Goal: Use online tool/utility: Utilize a website feature to perform a specific function

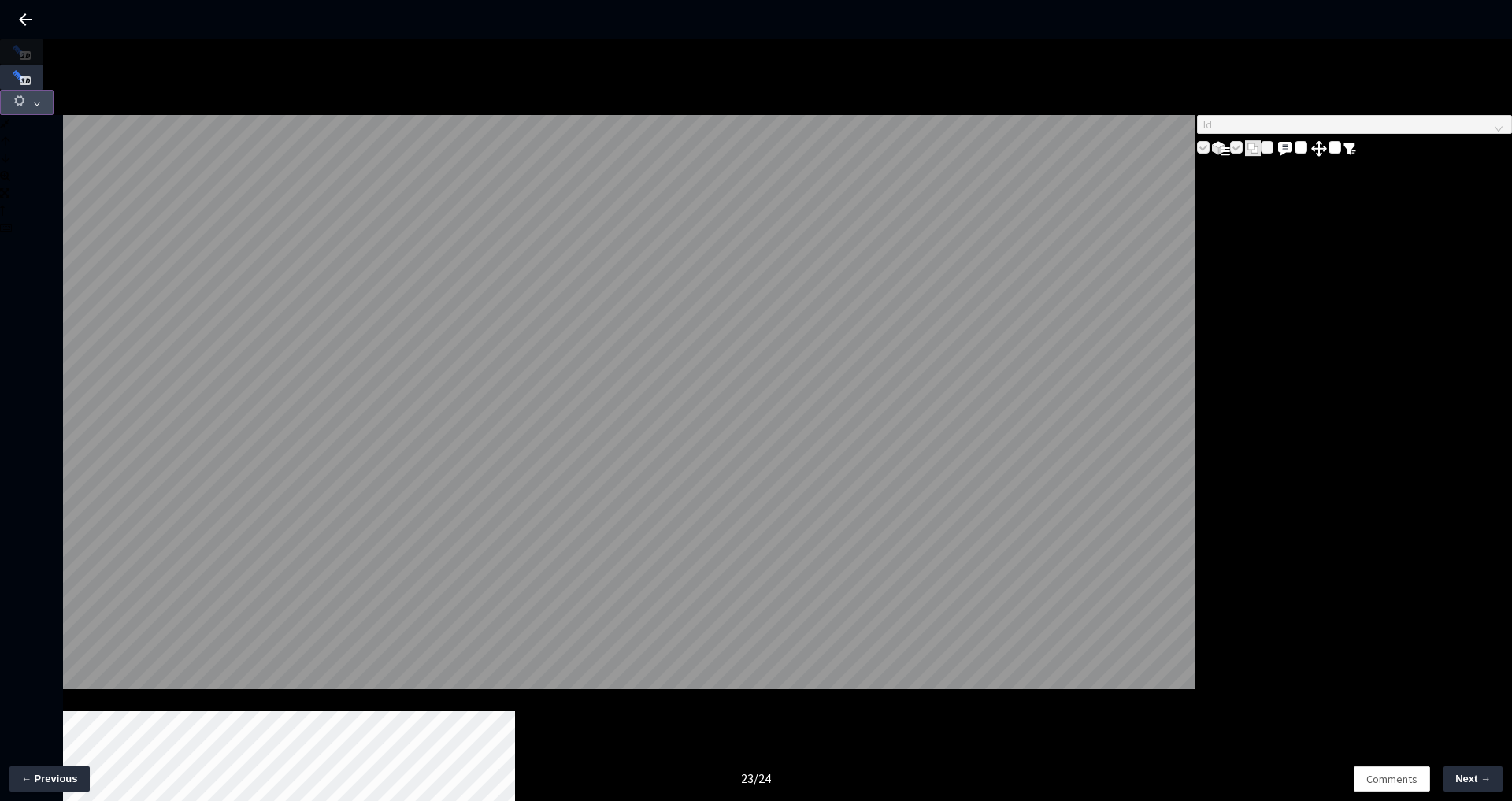
click at [27, 94] on span "button" at bounding box center [19, 103] width 14 height 19
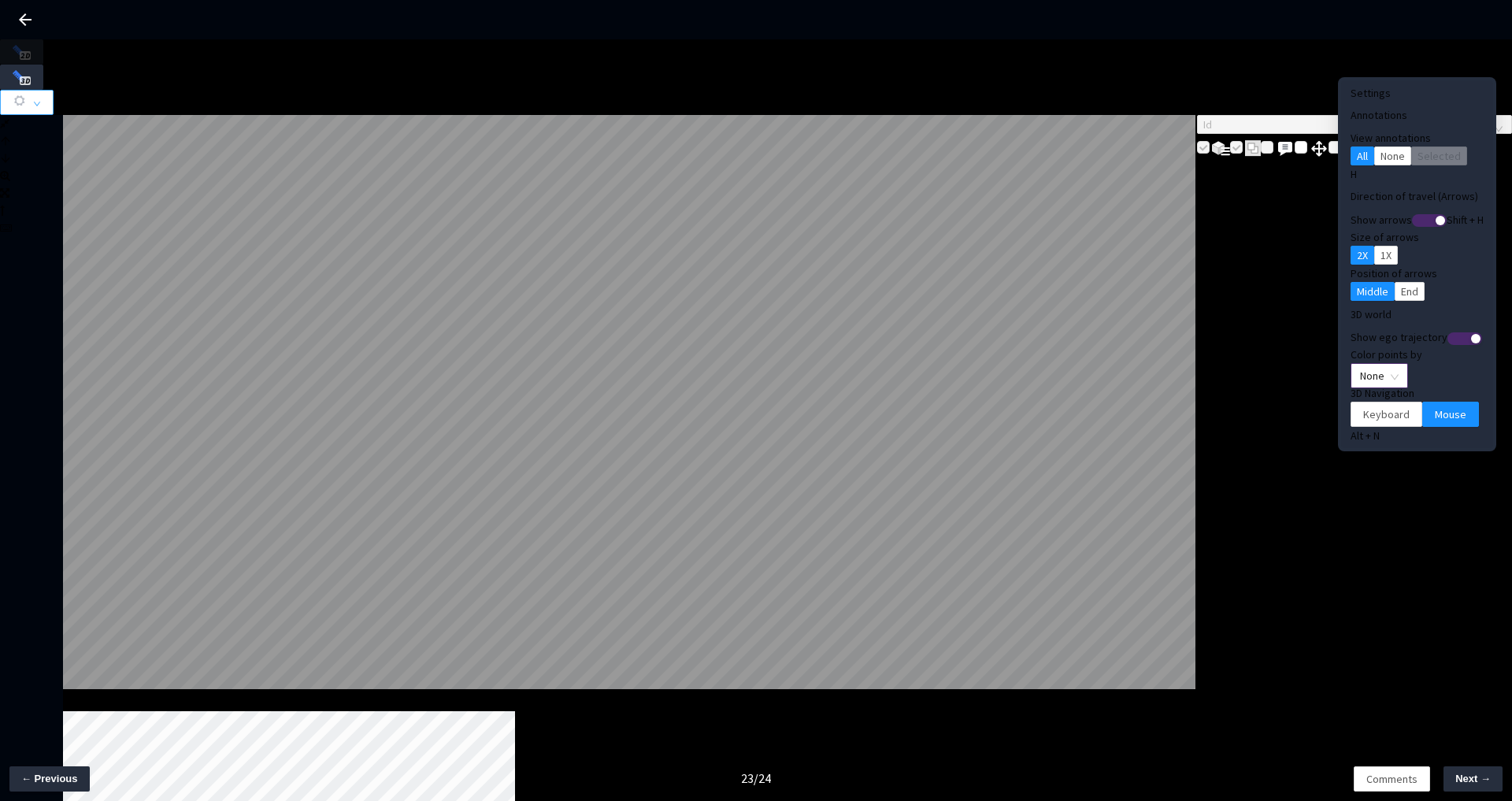
click at [1360, 364] on span "None" at bounding box center [1379, 376] width 38 height 24
click at [1352, 407] on div "Point Intensity" at bounding box center [1352, 399] width 53 height 17
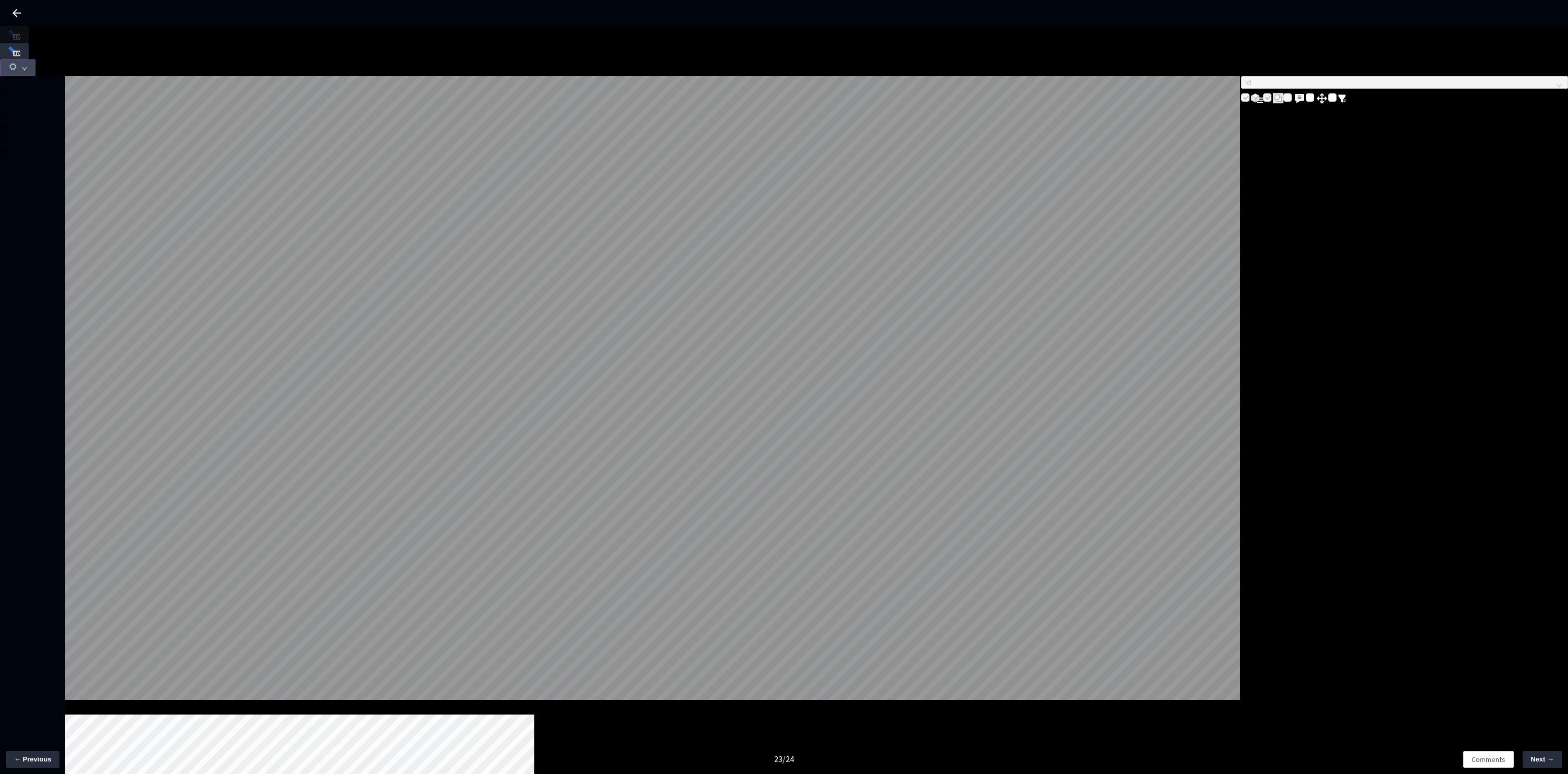
click at [35, 59] on button "button" at bounding box center [18, 68] width 35 height 16
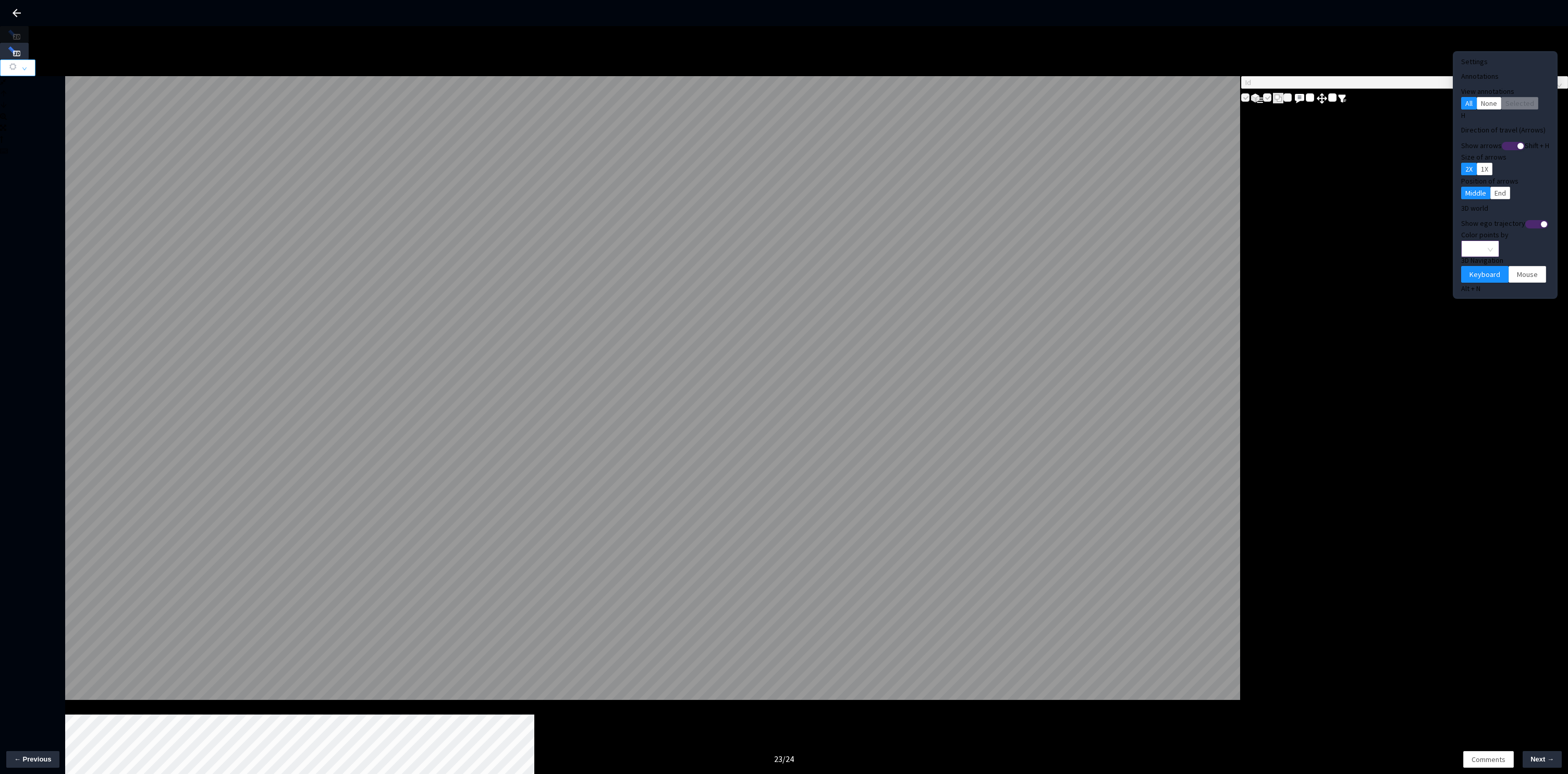
click at [1473, 241] on span "None" at bounding box center [1480, 249] width 25 height 16
click at [1465, 270] on div "Point Intensity" at bounding box center [1463, 264] width 35 height 11
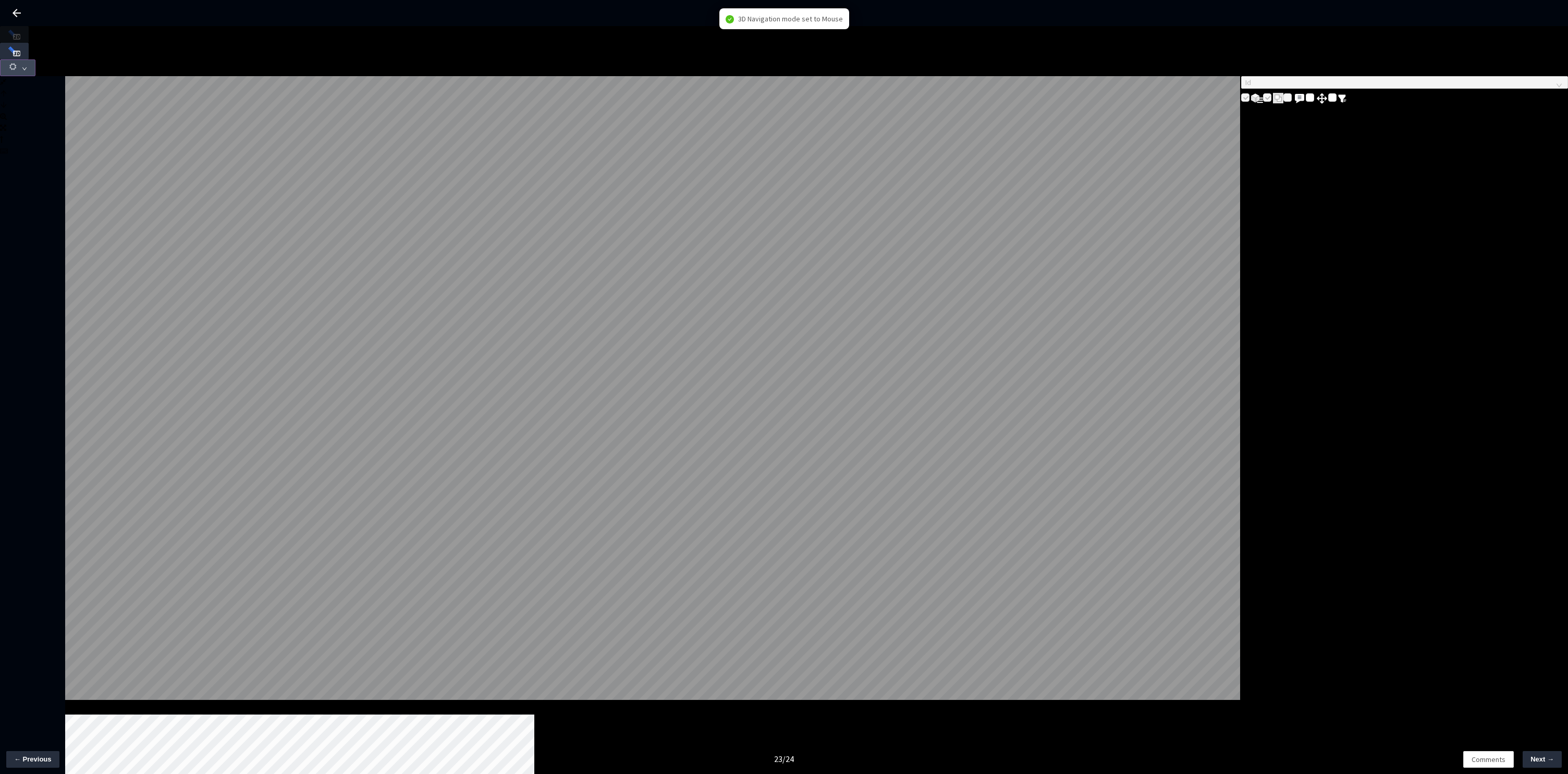
click at [35, 59] on button "button" at bounding box center [18, 68] width 35 height 16
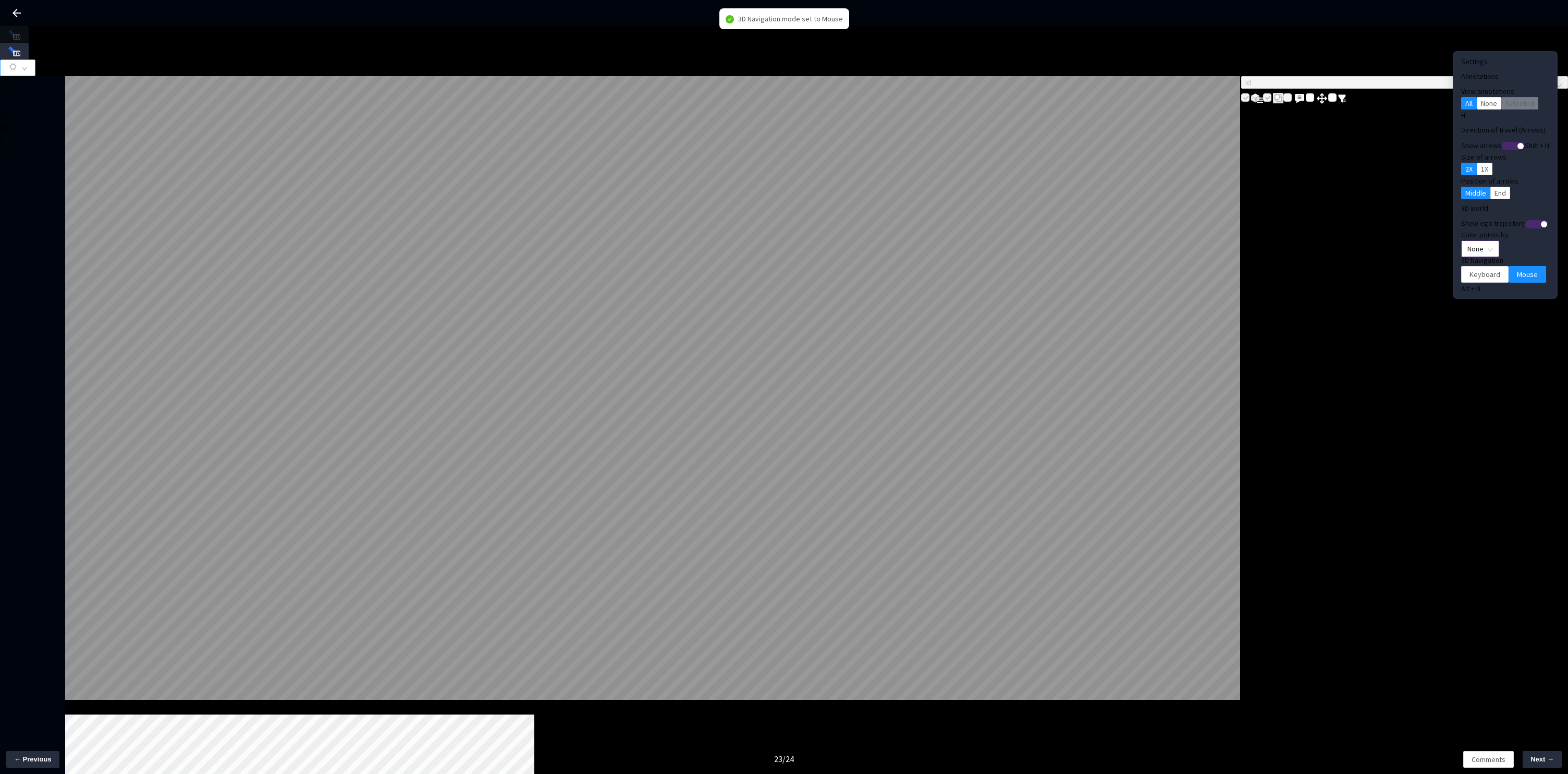
click at [1467, 241] on span "None" at bounding box center [1480, 249] width 25 height 16
click at [1465, 270] on div "Point Intensity" at bounding box center [1463, 264] width 35 height 11
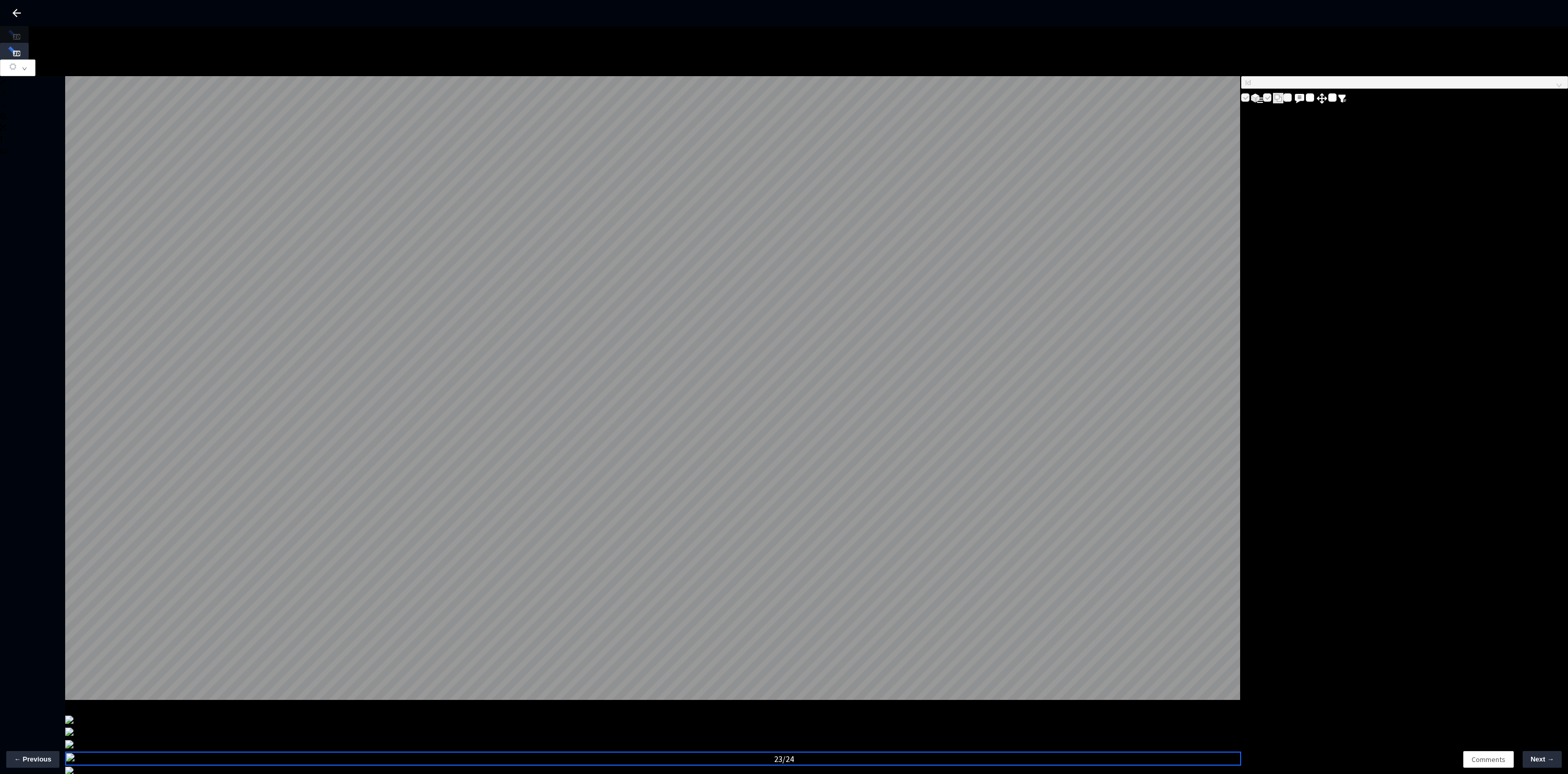
click at [1418, 105] on div "Id" at bounding box center [1405, 90] width 327 height 28
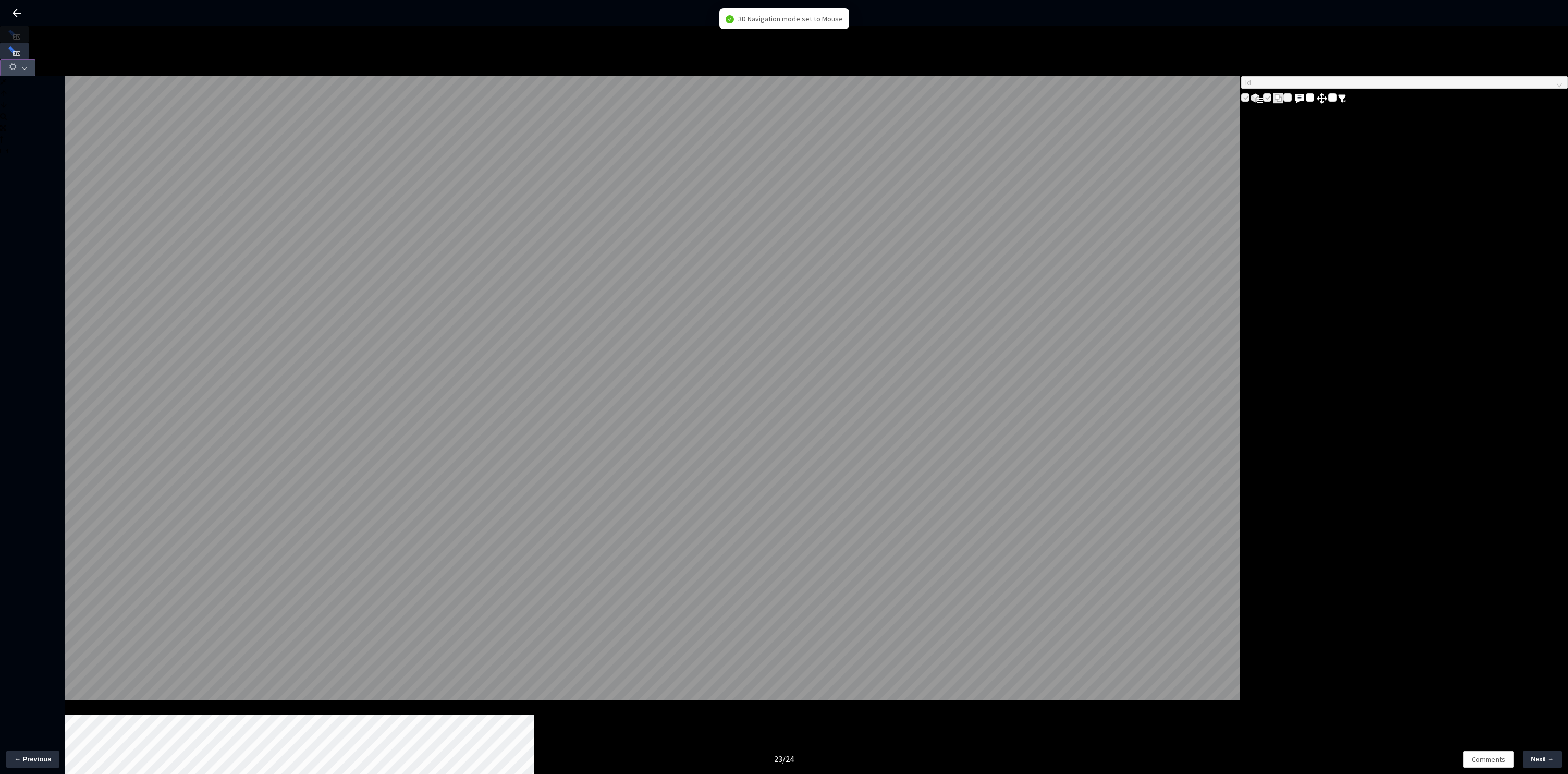
click at [35, 59] on button "button" at bounding box center [18, 68] width 35 height 16
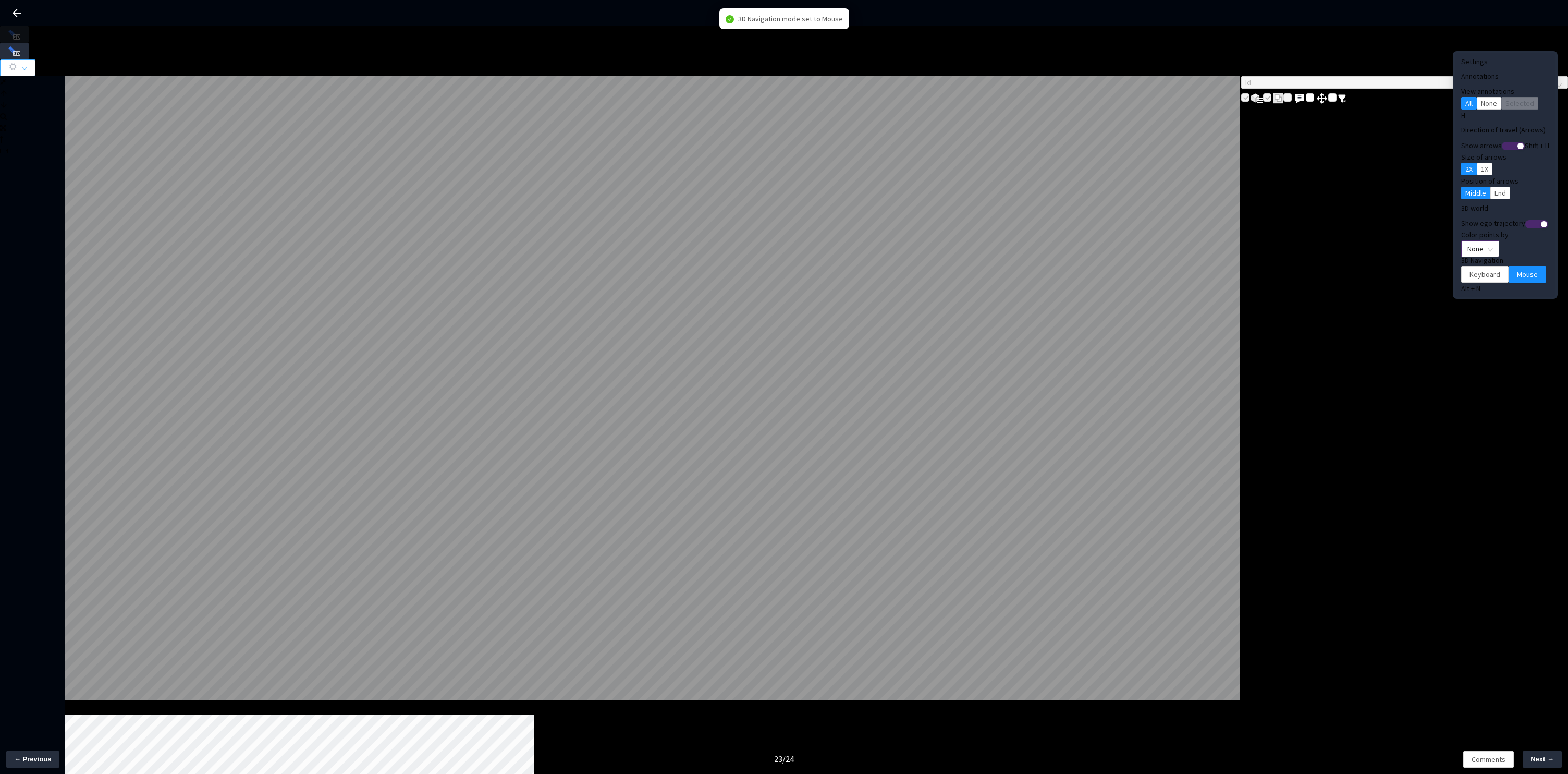
click at [1467, 241] on span "None" at bounding box center [1480, 249] width 25 height 16
click at [1462, 270] on div "Point Intensity" at bounding box center [1463, 264] width 35 height 11
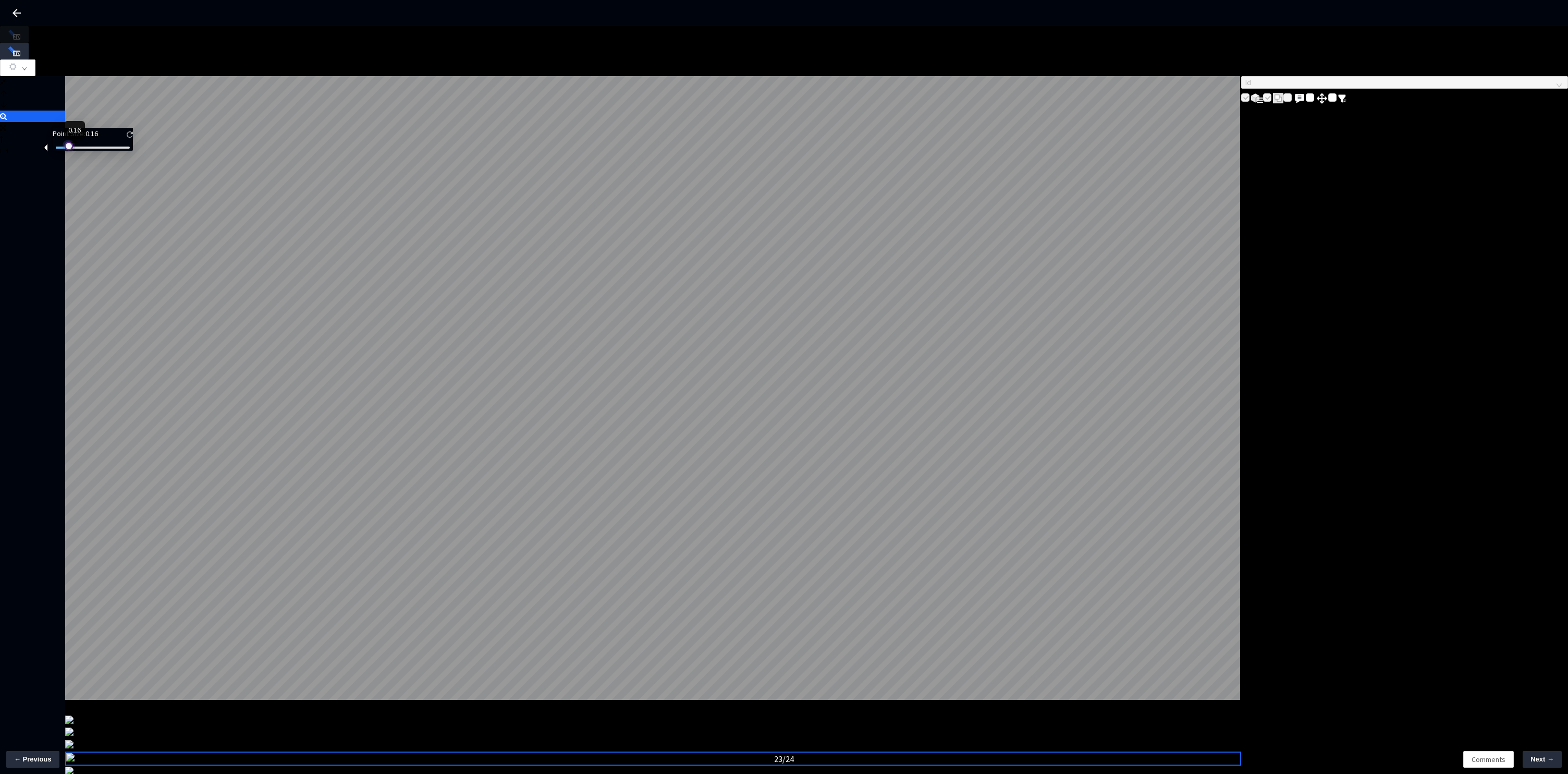
drag, startPoint x: 72, startPoint y: 154, endPoint x: 78, endPoint y: 153, distance: 6.1
click at [70, 147] on div at bounding box center [68, 145] width 5 height 5
drag, startPoint x: 74, startPoint y: 154, endPoint x: 41, endPoint y: 149, distance: 33.4
click at [58, 151] on body "GT Studio All Projects Rivian LTD[25-26] Rivian LTD[25-26] Overview Batches Tes…" at bounding box center [784, 387] width 1568 height 774
drag, startPoint x: 62, startPoint y: 154, endPoint x: 69, endPoint y: 154, distance: 7.0
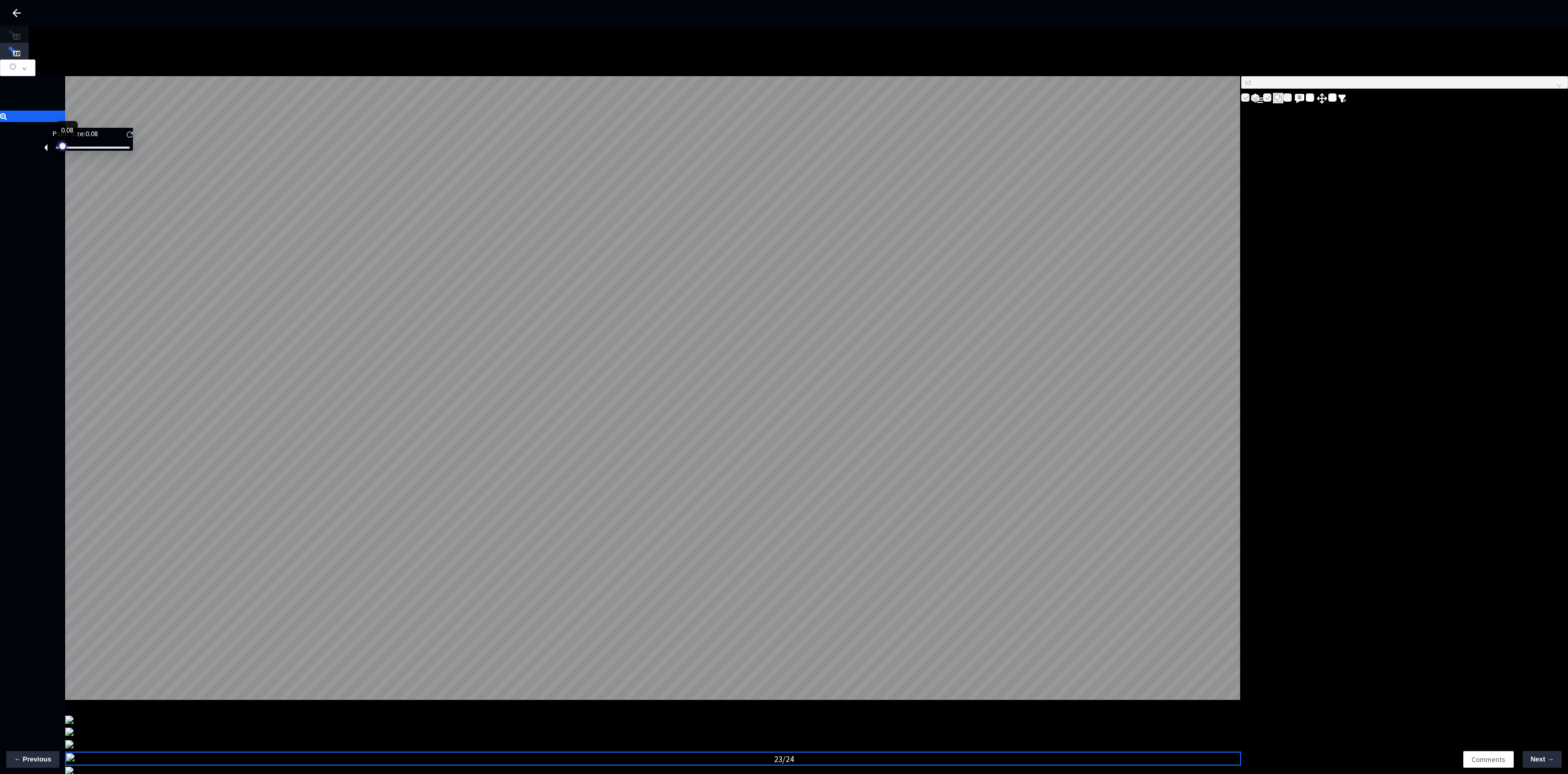
click at [64, 147] on div at bounding box center [61, 145] width 5 height 5
click at [7, 120] on icon at bounding box center [3, 116] width 7 height 8
click at [67, 147] on div at bounding box center [65, 145] width 5 height 5
click at [69, 147] on div at bounding box center [66, 145] width 5 height 5
drag, startPoint x: 75, startPoint y: 154, endPoint x: 70, endPoint y: 153, distance: 5.1
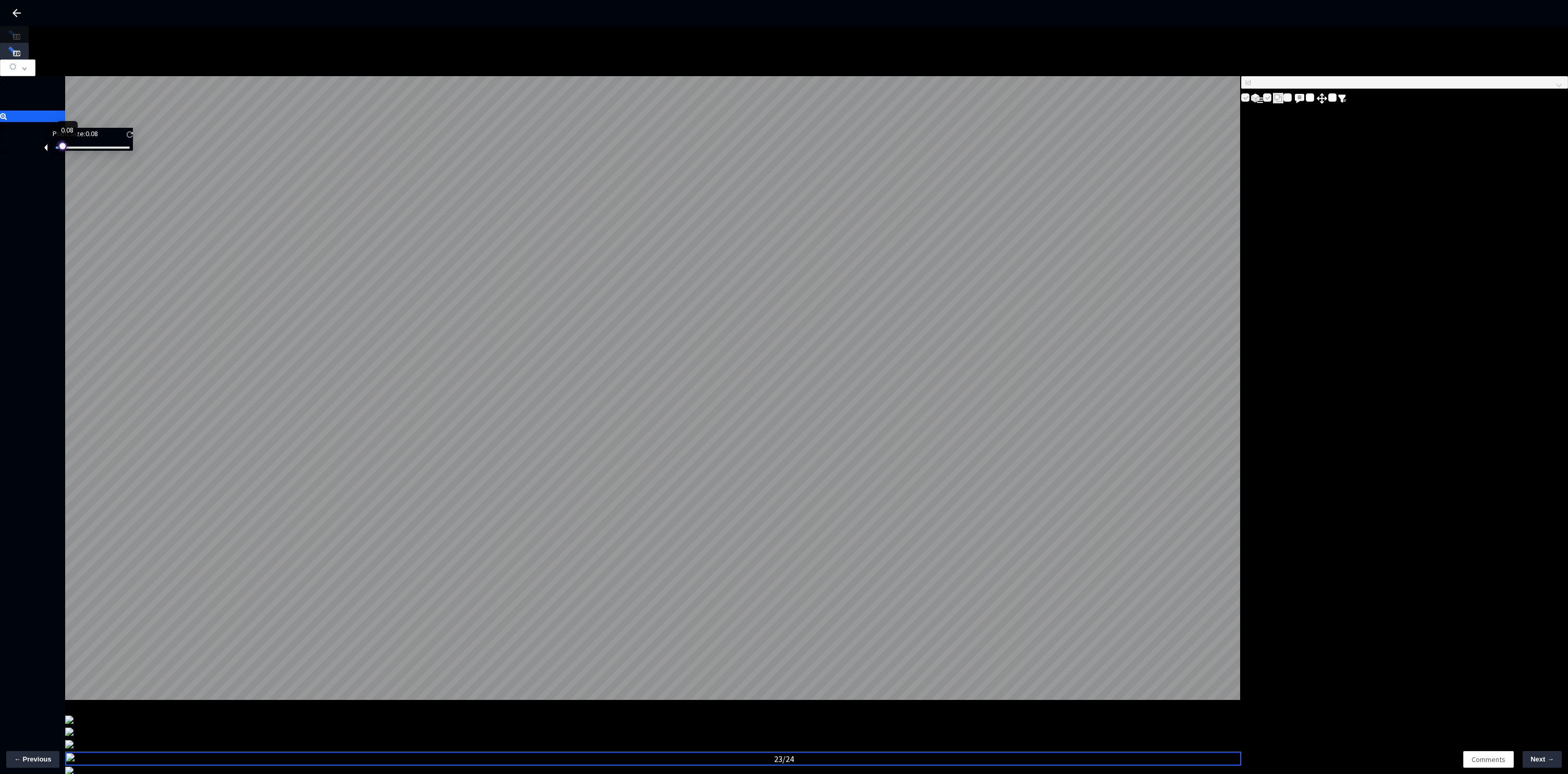
click at [64, 147] on div at bounding box center [61, 145] width 5 height 5
